Goal: Task Accomplishment & Management: Use online tool/utility

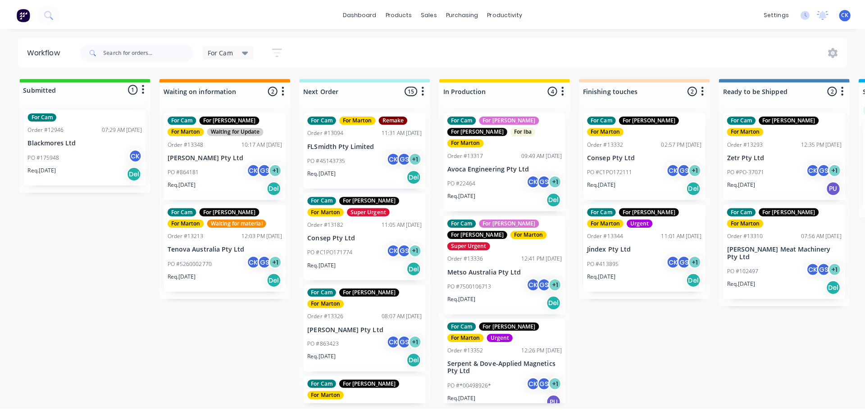
scroll to position [79, 0]
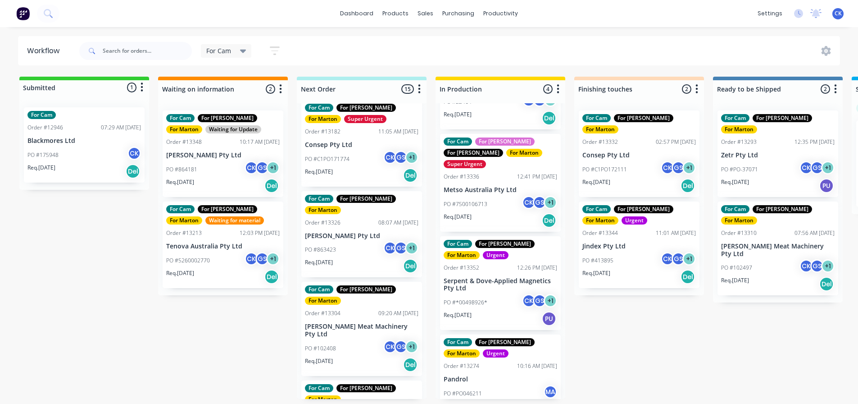
click at [482, 195] on div "PO #7500106713 CK GS + 1" at bounding box center [501, 203] width 114 height 17
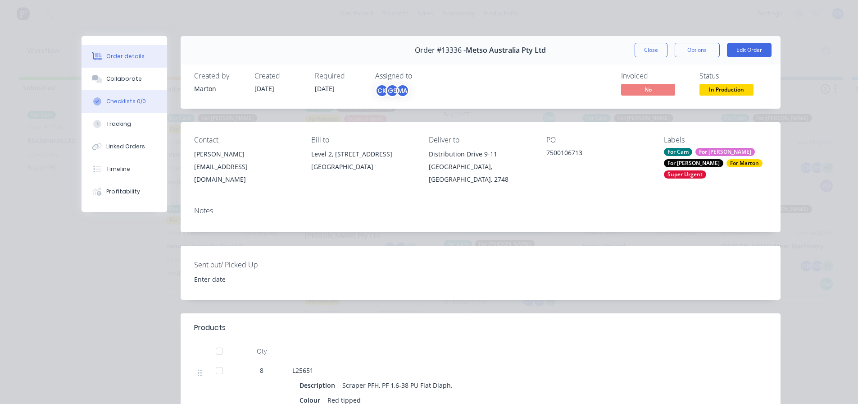
click at [111, 96] on button "Checklists 0/0" at bounding box center [125, 101] width 86 height 23
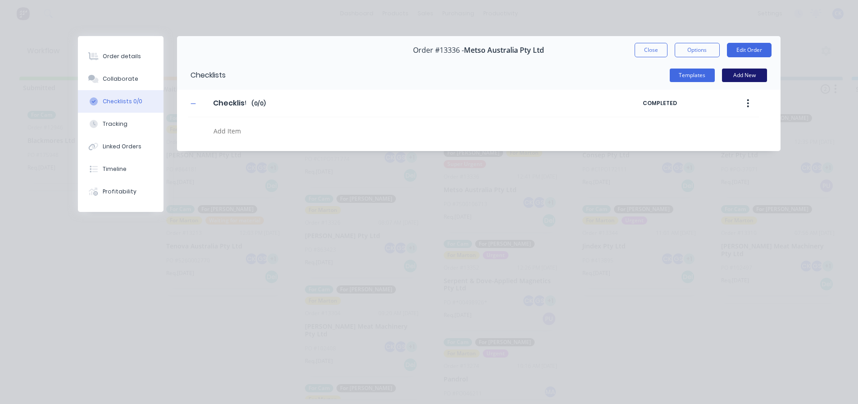
click at [733, 76] on button "Add New" at bounding box center [744, 75] width 45 height 14
type textarea "x"
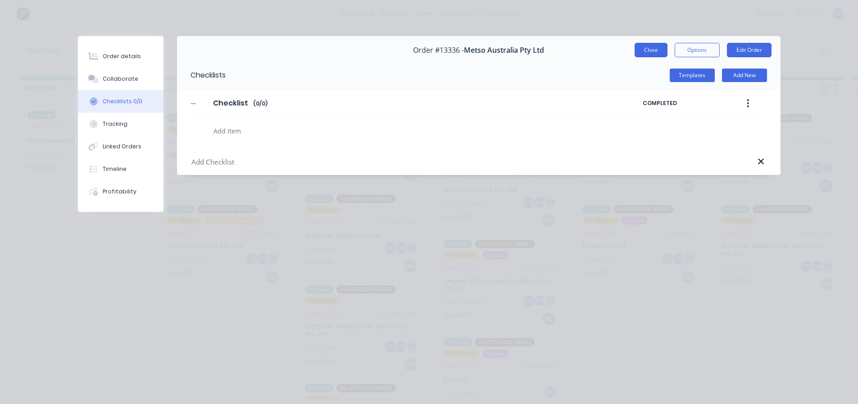
click at [655, 50] on button "Close" at bounding box center [651, 50] width 33 height 14
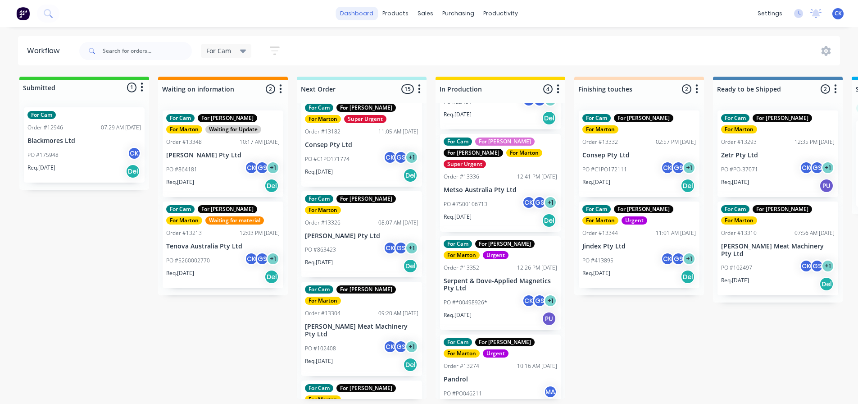
click at [363, 14] on link "dashboard" at bounding box center [357, 14] width 42 height 14
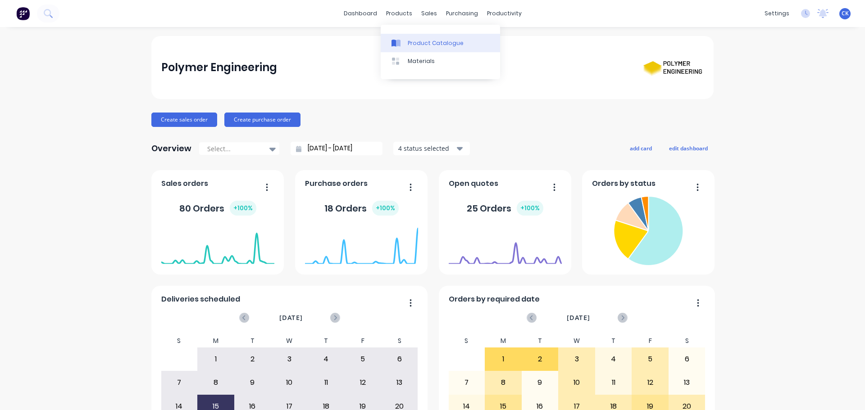
click at [421, 47] on link "Product Catalogue" at bounding box center [440, 43] width 119 height 18
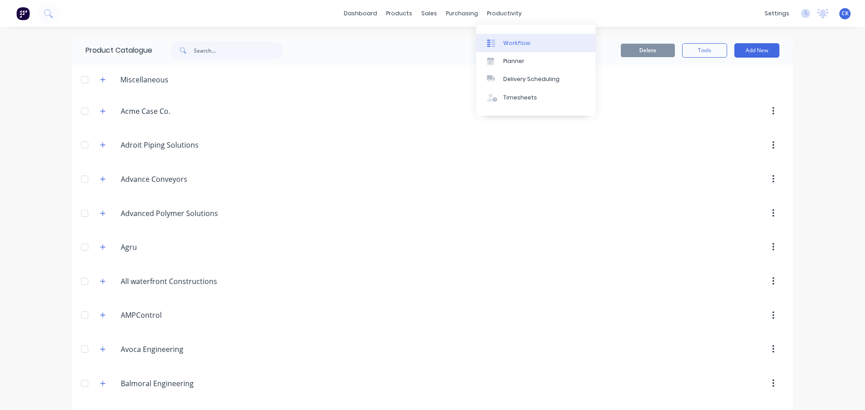
click at [507, 42] on div "Workflow" at bounding box center [516, 43] width 27 height 8
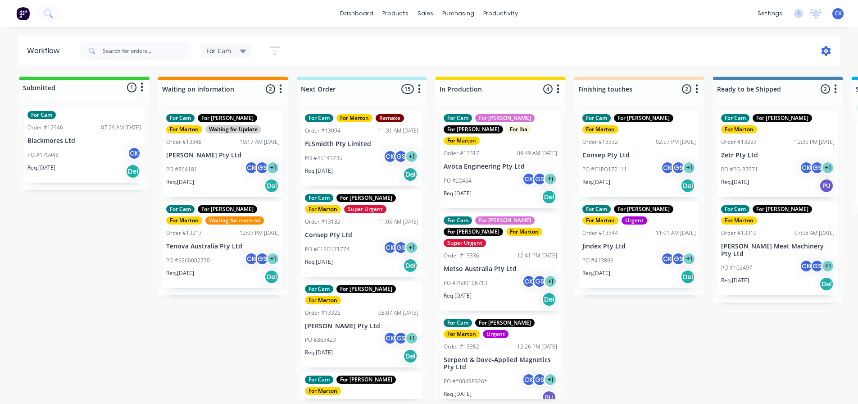
click at [823, 52] on icon at bounding box center [826, 51] width 9 height 10
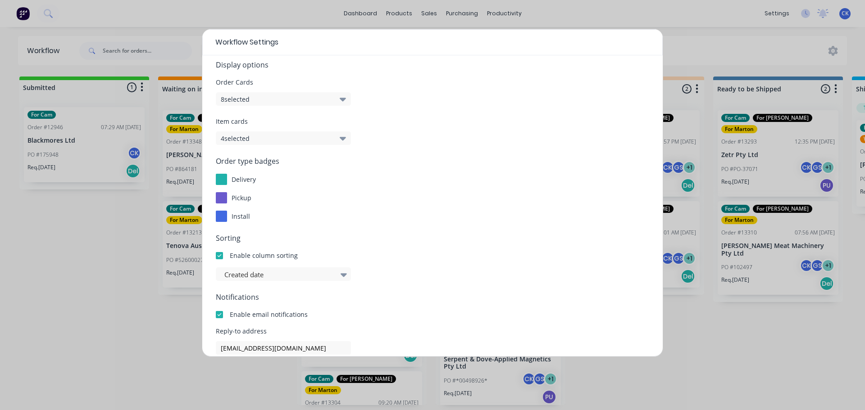
scroll to position [7, 0]
click at [224, 181] on div at bounding box center [221, 182] width 11 height 11
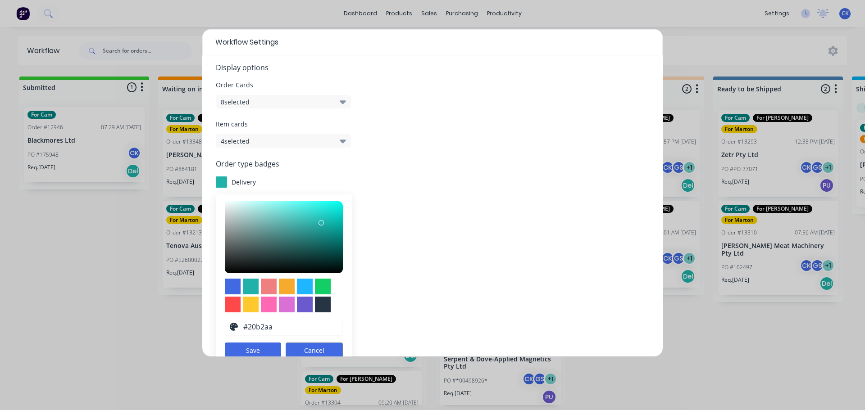
click at [323, 350] on button "Cancel" at bounding box center [314, 351] width 57 height 16
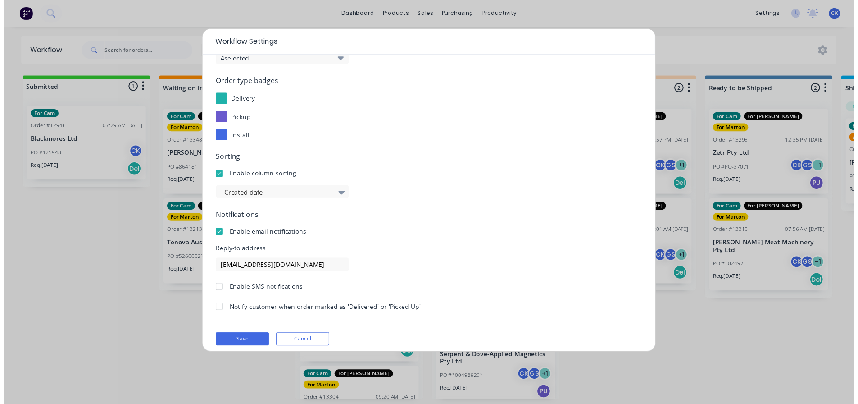
scroll to position [97, 0]
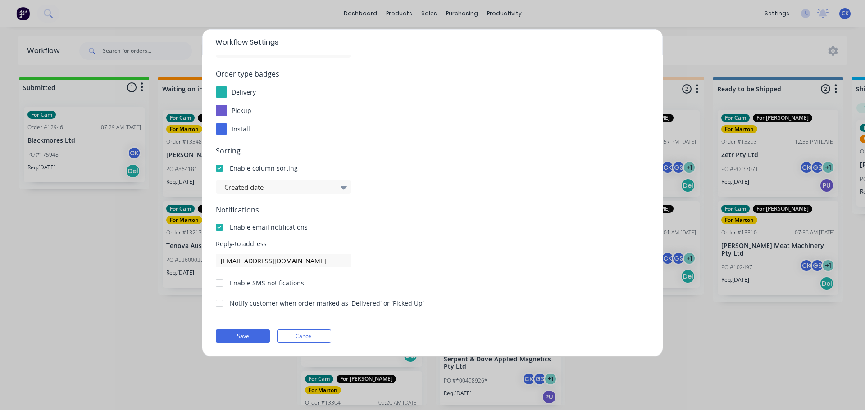
click at [703, 42] on div "Workflow Settings Display options Order Cards 8 selected Item cards 4 selected …" at bounding box center [432, 205] width 865 height 410
click at [299, 339] on button "Cancel" at bounding box center [304, 337] width 54 height 14
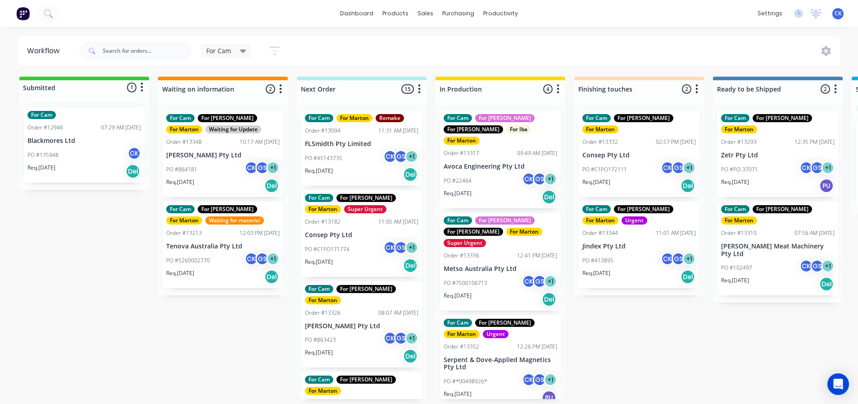
click at [371, 168] on div "Req. [DATE] Del" at bounding box center [362, 174] width 114 height 15
